Goal: Subscribe to service/newsletter

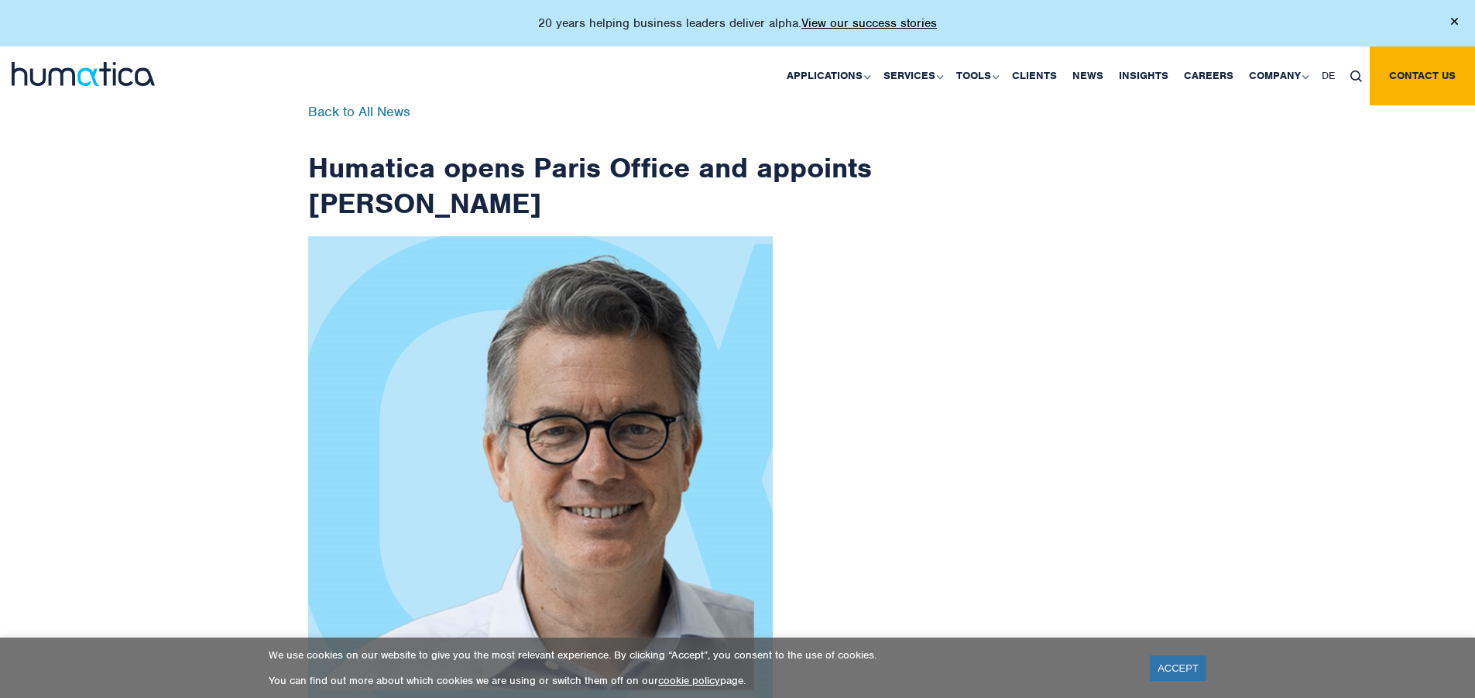
scroll to position [2485, 0]
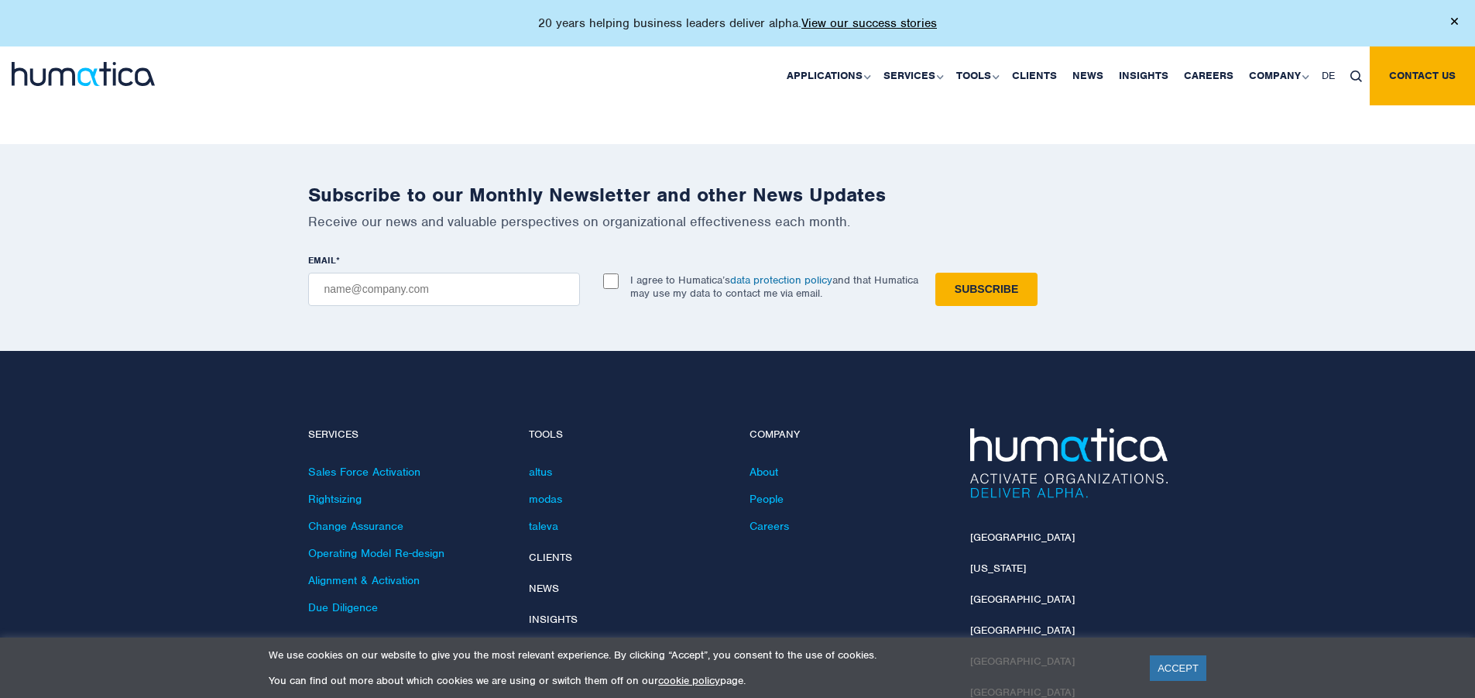
checkbox input "true"
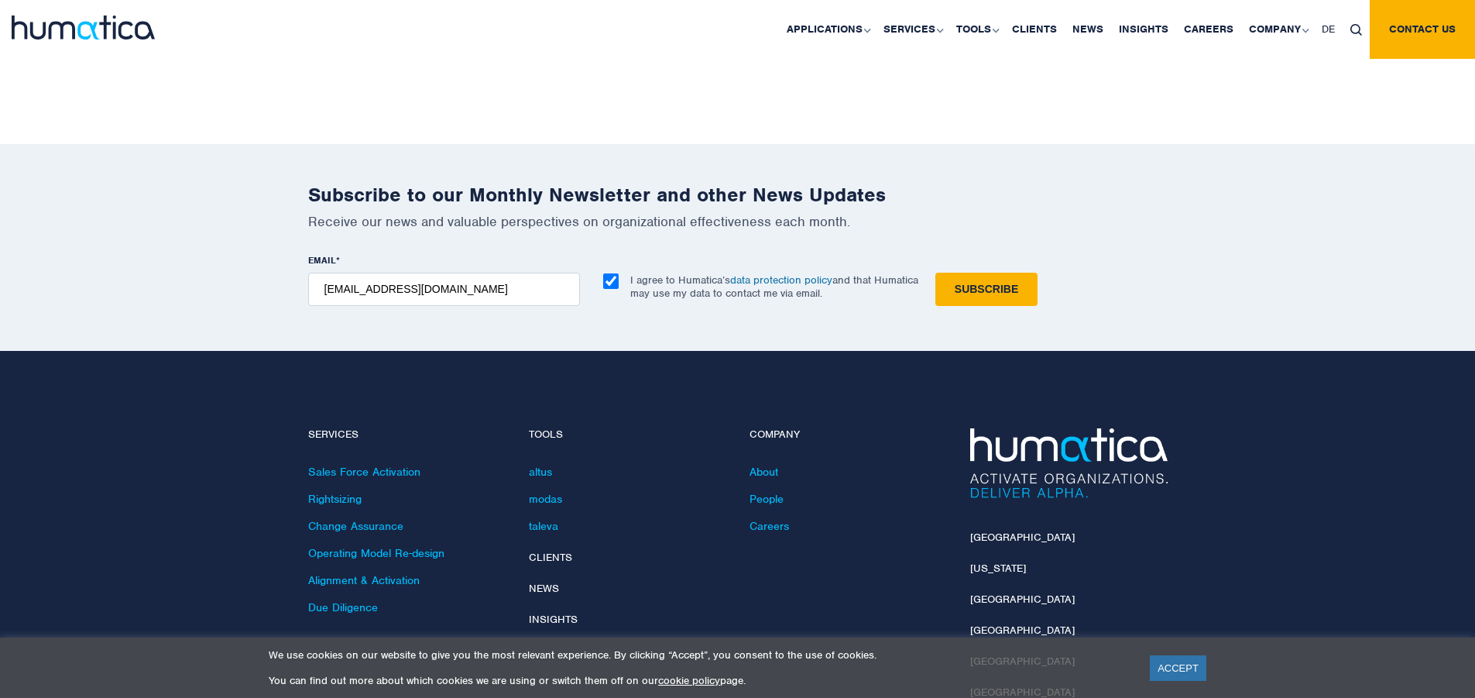
type input "[EMAIL_ADDRESS][DOMAIN_NAME]"
click at [936, 273] on input "Subscribe" at bounding box center [987, 289] width 102 height 33
